Goal: Transaction & Acquisition: Purchase product/service

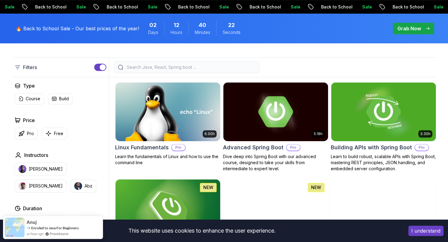
scroll to position [212, 0]
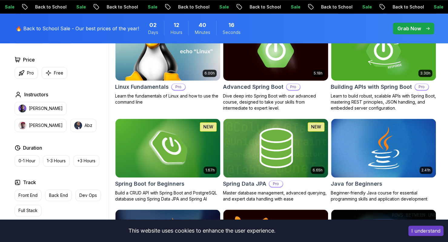
click at [249, 86] on h2 "Advanced Spring Boot" at bounding box center [253, 87] width 61 height 8
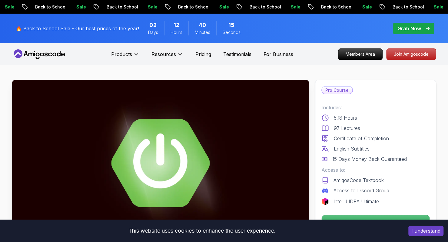
scroll to position [30, 0]
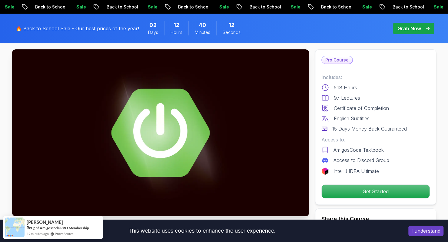
click at [383, 199] on div "Pro Course Includes: 5.18 Hours 97 Lectures Certificate of Completion English S…" at bounding box center [375, 126] width 121 height 155
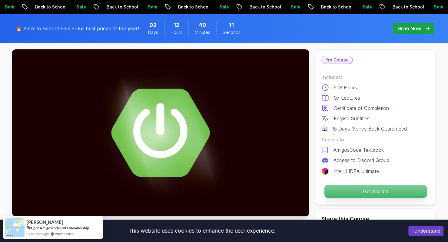
click at [383, 191] on p "Get Started" at bounding box center [375, 191] width 102 height 13
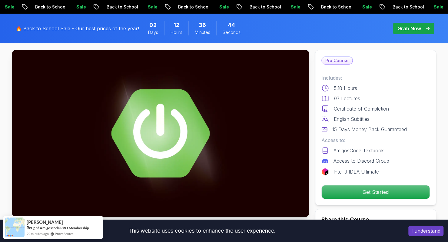
scroll to position [0, 0]
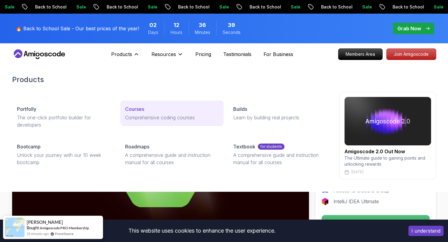
click at [156, 113] on link "Courses Comprehensive coding courses" at bounding box center [171, 113] width 103 height 25
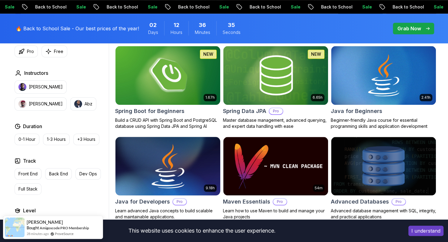
scroll to position [333, 0]
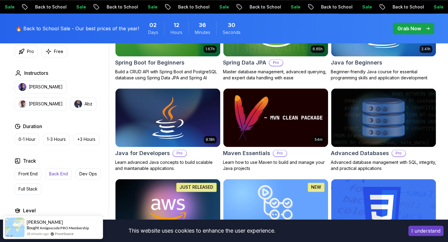
click at [63, 172] on p "Back End" at bounding box center [58, 174] width 19 height 6
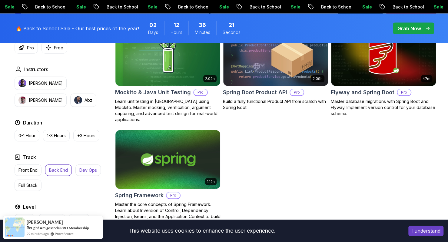
scroll to position [818, 0]
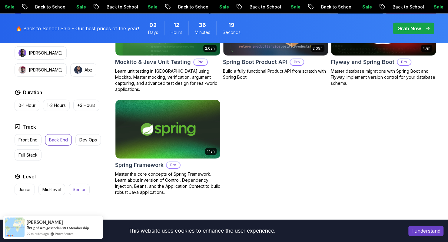
click at [79, 187] on p "Senior" at bounding box center [79, 190] width 13 height 6
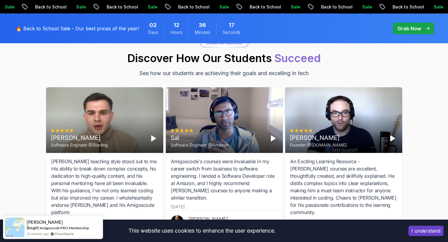
scroll to position [1061, 0]
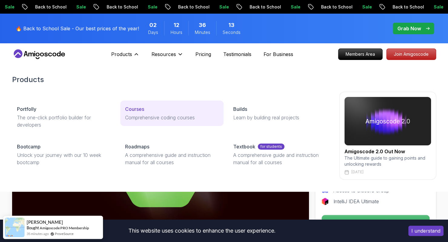
click at [141, 117] on p "Comprehensive coding courses" at bounding box center [172, 117] width 94 height 7
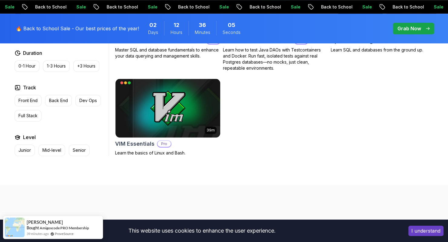
scroll to position [1758, 0]
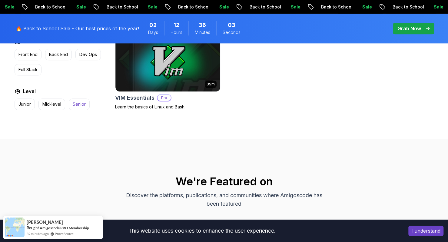
click at [75, 101] on p "Senior" at bounding box center [79, 104] width 13 height 6
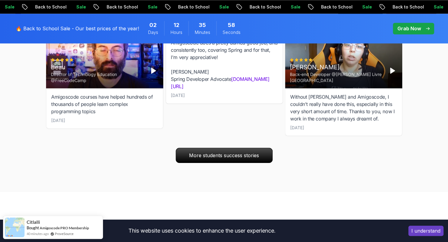
scroll to position [1940, 0]
